Goal: Entertainment & Leisure: Browse casually

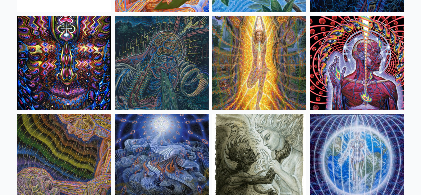
scroll to position [3875, 0]
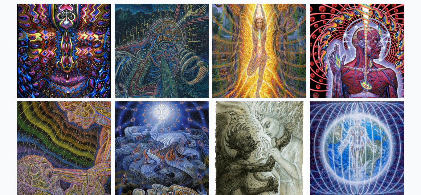
click at [372, 53] on img at bounding box center [357, 51] width 94 height 94
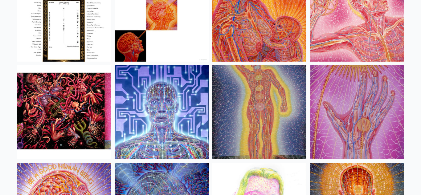
scroll to position [6636, 0]
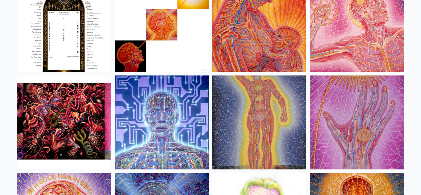
click at [283, 7] on img at bounding box center [259, 25] width 94 height 94
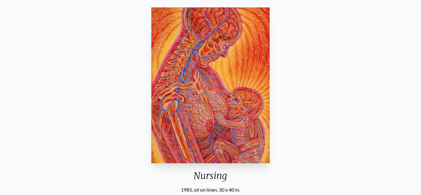
scroll to position [74, 0]
